Goal: Obtain resource: Download file/media

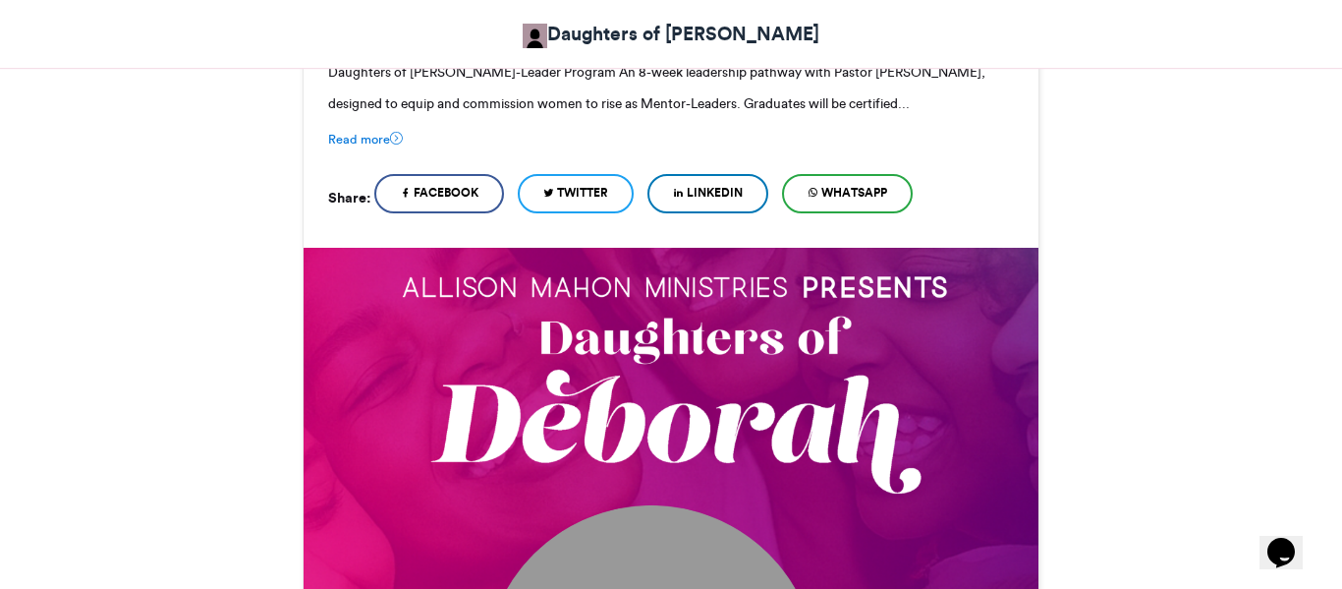
scroll to position [472, 0]
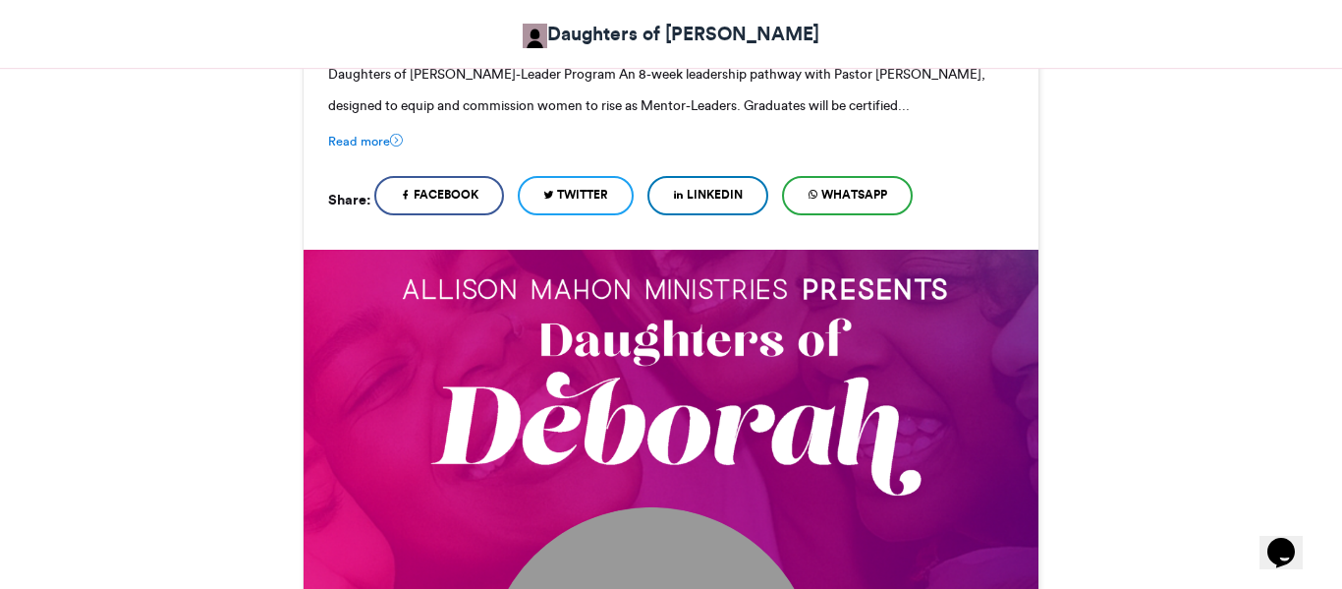
click at [843, 193] on span "WhatsApp" at bounding box center [855, 195] width 66 height 18
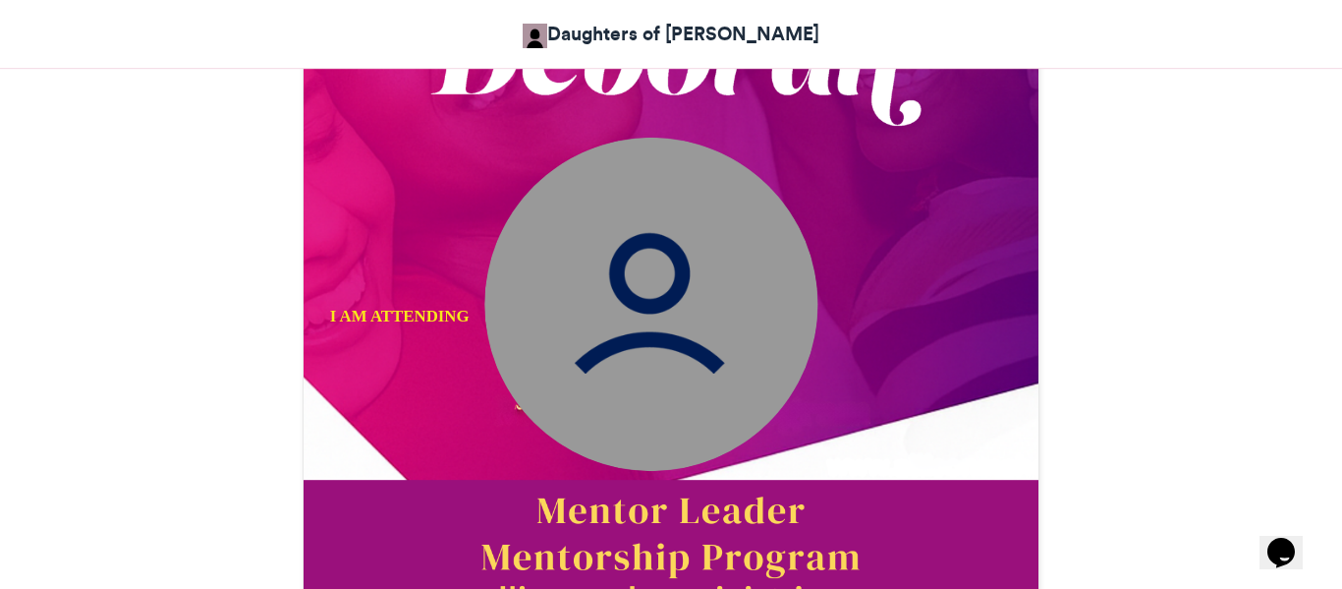
scroll to position [708, 0]
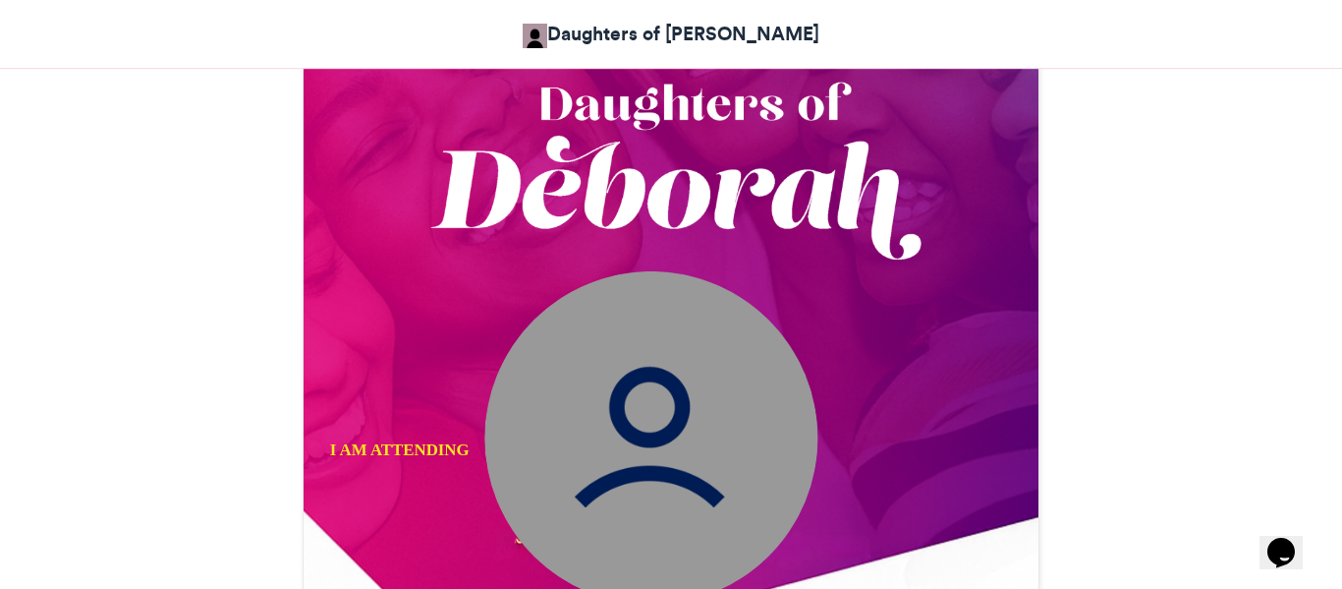
click at [610, 427] on img at bounding box center [650, 437] width 333 height 333
click at [653, 420] on img at bounding box center [650, 437] width 333 height 333
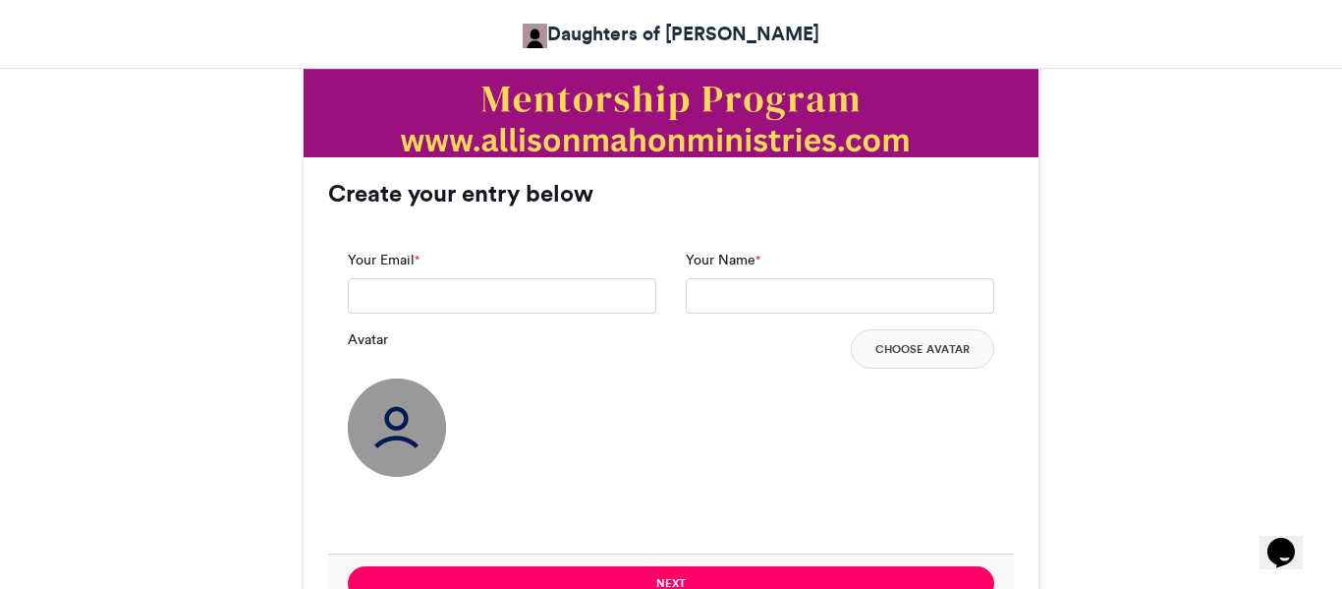
scroll to position [1297, 0]
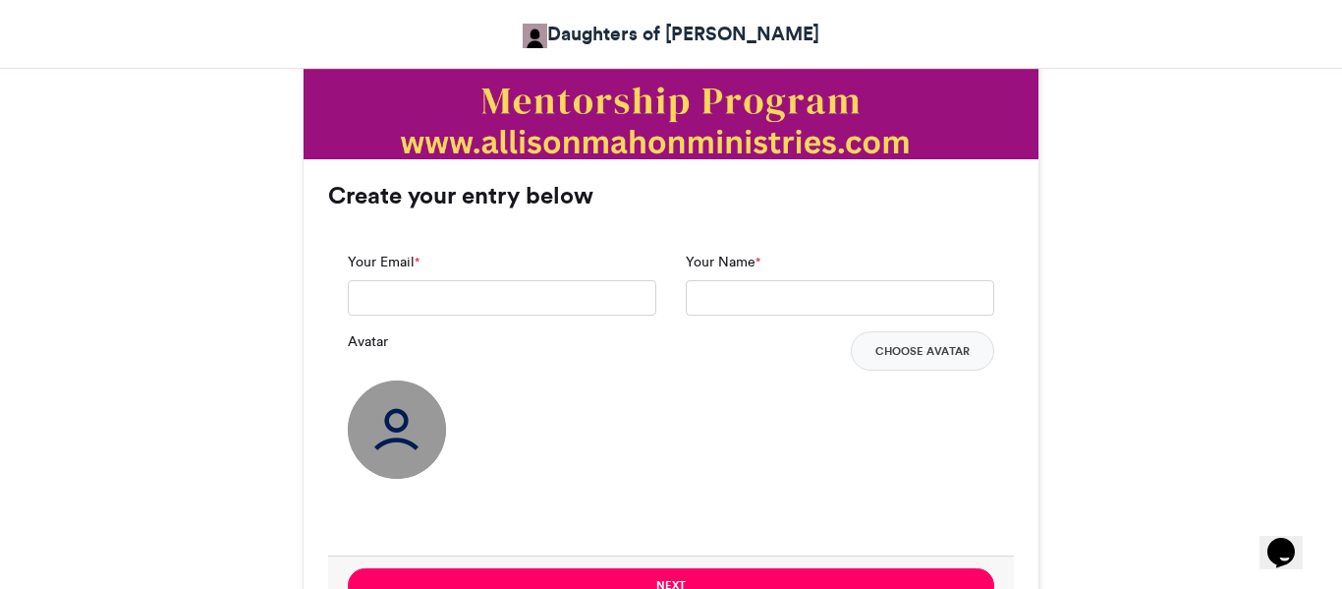
click at [420, 259] on span "*" at bounding box center [417, 263] width 5 height 18
click at [421, 280] on input "Your Email *" at bounding box center [502, 297] width 309 height 35
type input "**********"
click at [728, 281] on input "Your Name *" at bounding box center [840, 297] width 309 height 35
type input "*"
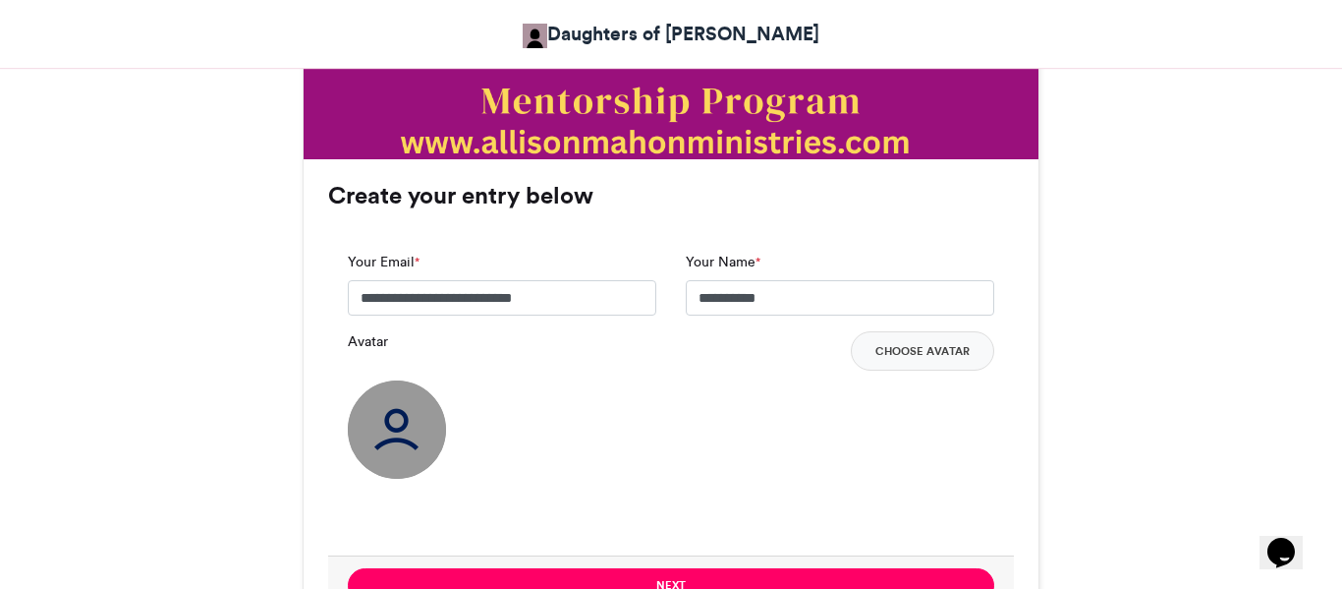
click at [780, 298] on input "**********" at bounding box center [840, 297] width 309 height 35
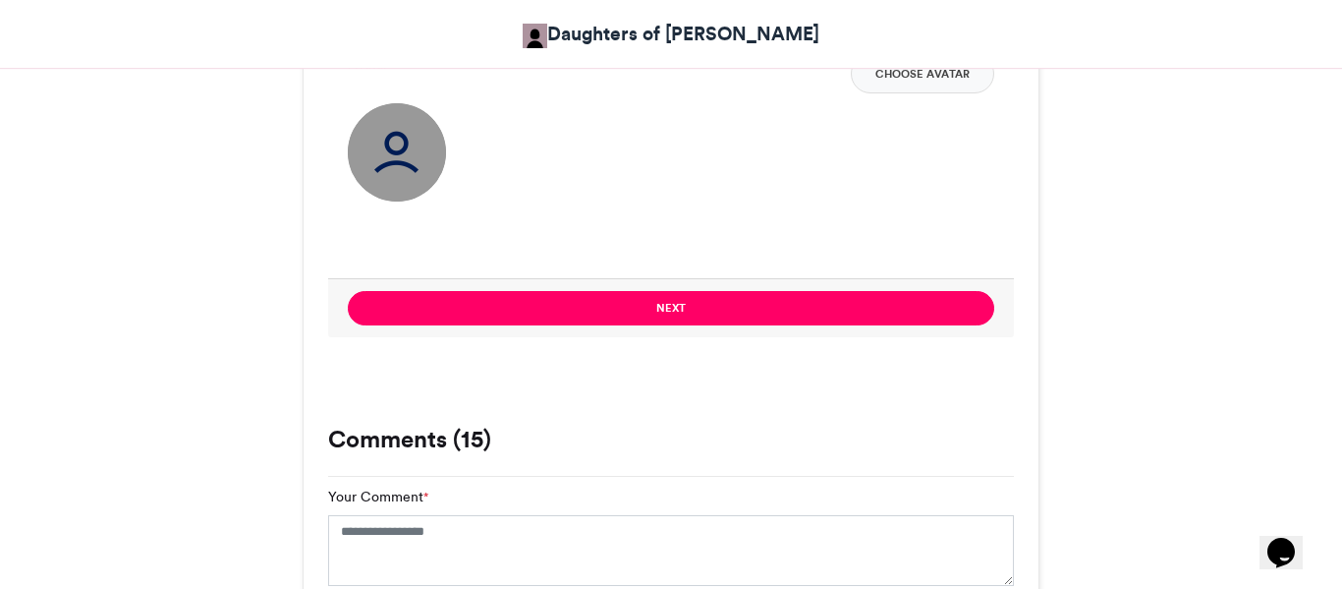
scroll to position [1607, 0]
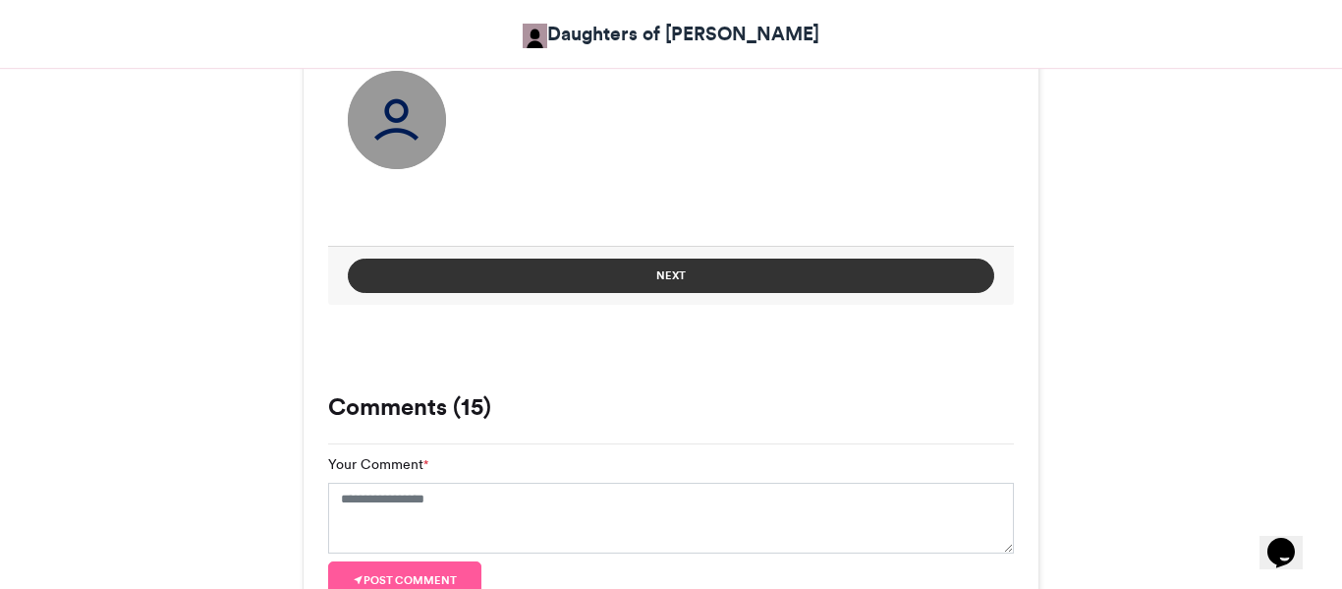
type input "**********"
click at [660, 278] on button "Next" at bounding box center [671, 275] width 647 height 34
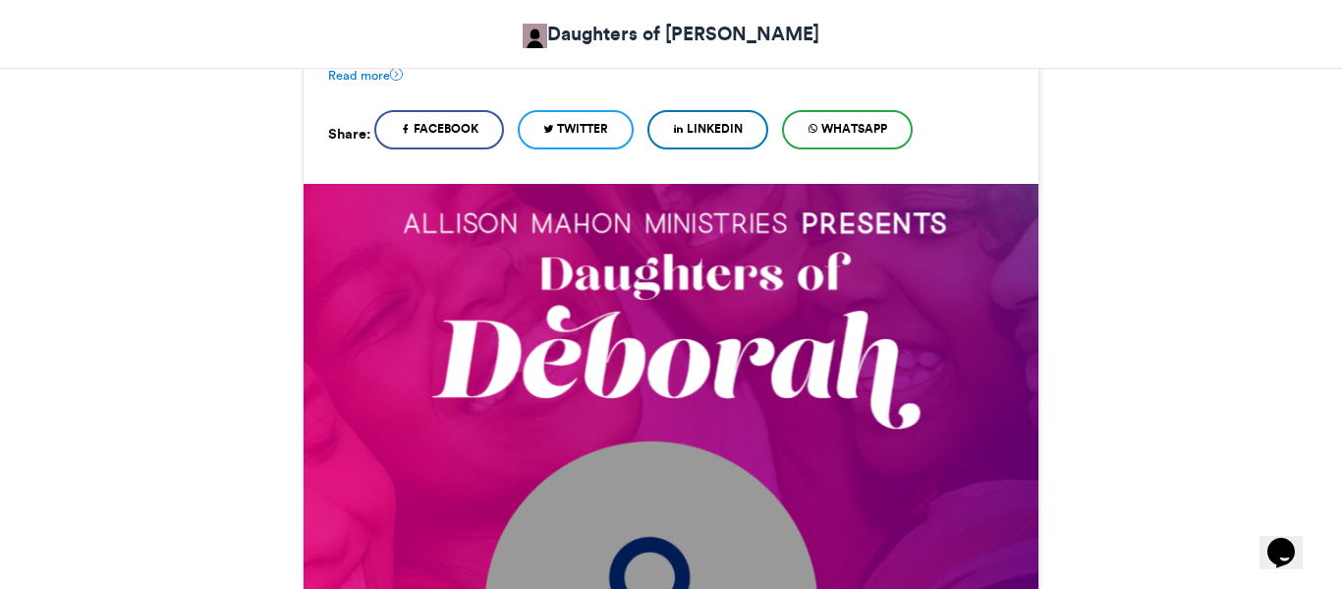
scroll to position [1252, 0]
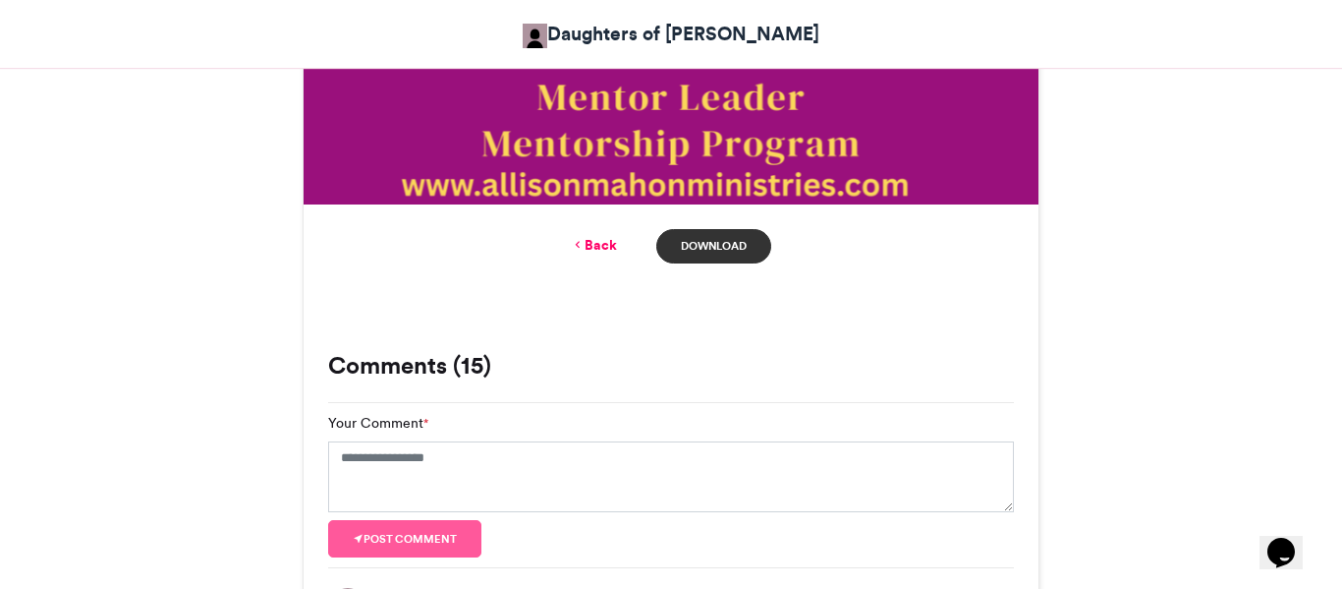
click at [701, 249] on link "Download" at bounding box center [713, 246] width 115 height 34
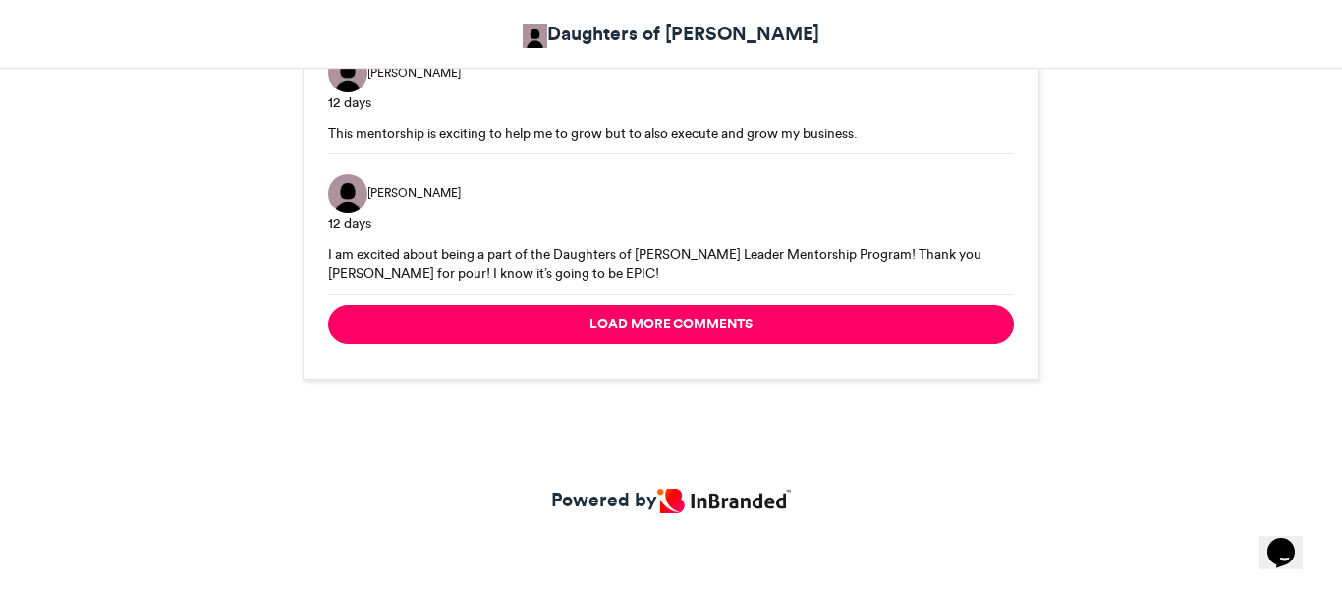
scroll to position [2872, 0]
